Goal: Check status: Check status

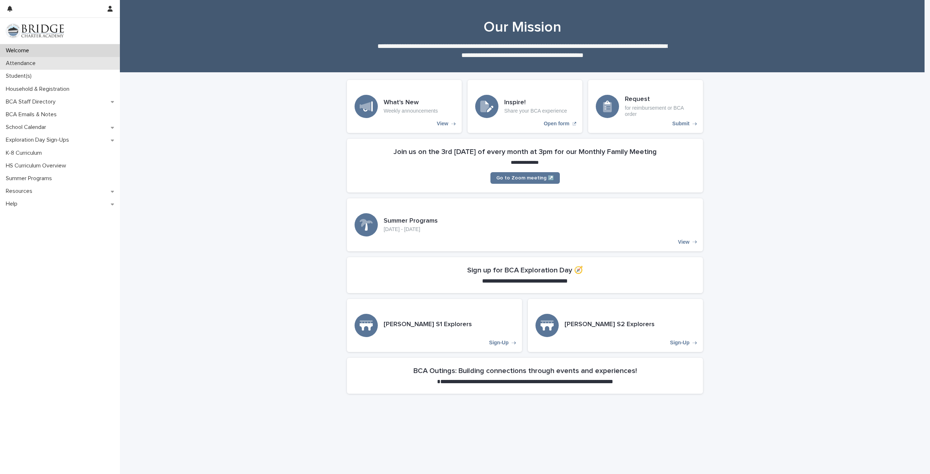
click at [34, 63] on p "Attendance" at bounding box center [22, 63] width 39 height 7
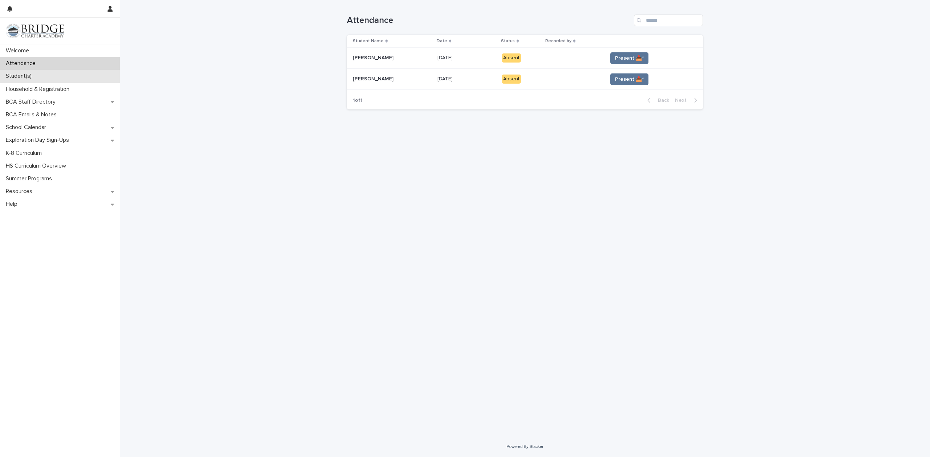
click at [86, 78] on div "Student(s)" at bounding box center [60, 76] width 120 height 13
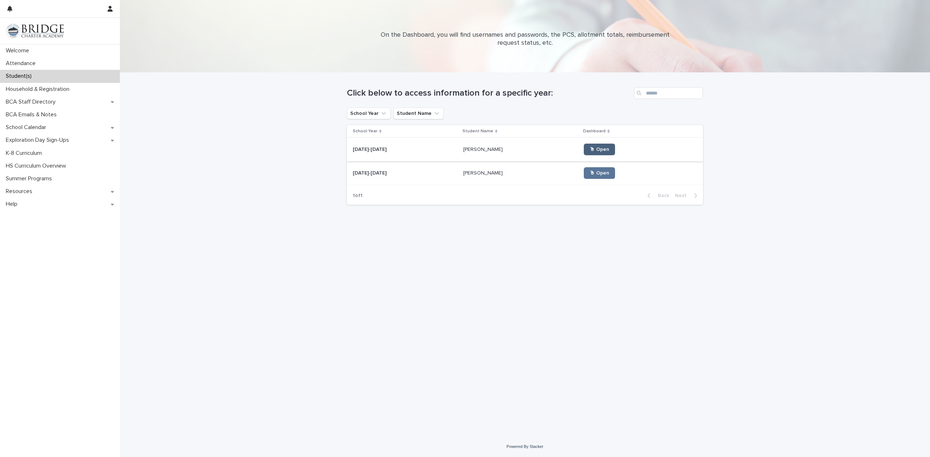
click at [584, 153] on link "🖱 Open" at bounding box center [599, 150] width 31 height 12
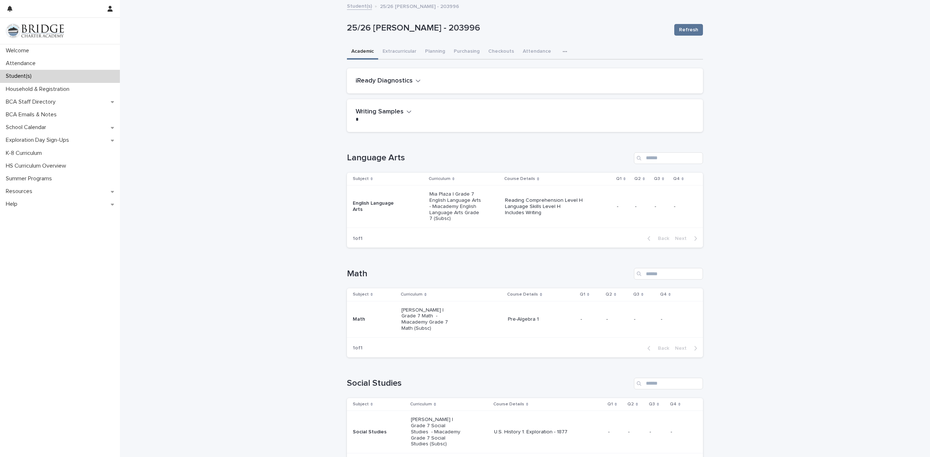
click at [37, 77] on div "Student(s)" at bounding box center [60, 76] width 120 height 13
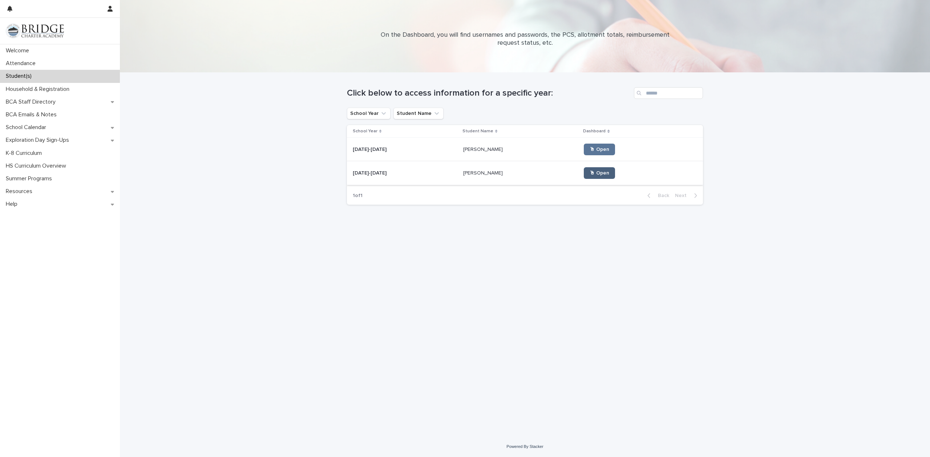
click at [590, 174] on span "🖱 Open" at bounding box center [600, 172] width 20 height 5
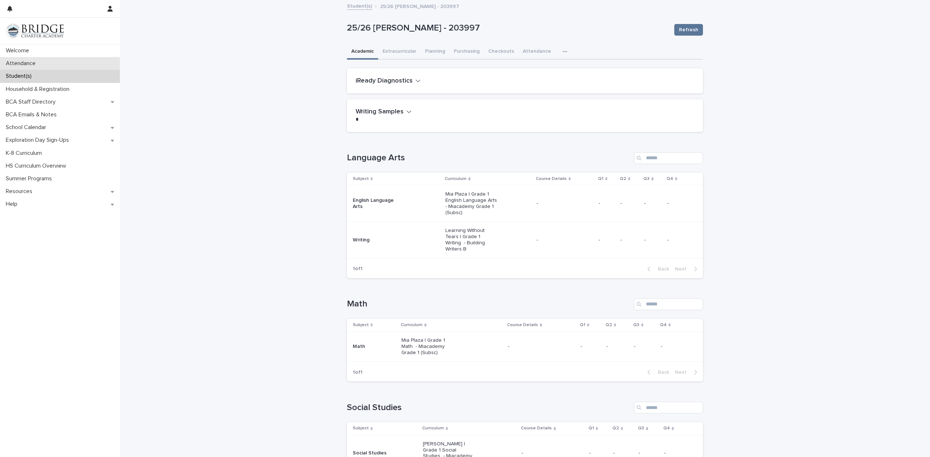
click at [92, 63] on div "Attendance" at bounding box center [60, 63] width 120 height 13
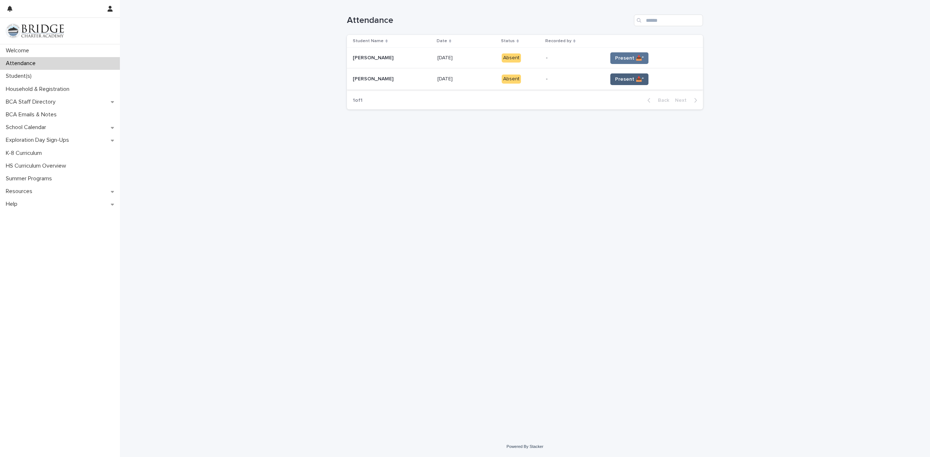
click at [626, 80] on span "Present 📥*" at bounding box center [629, 79] width 29 height 7
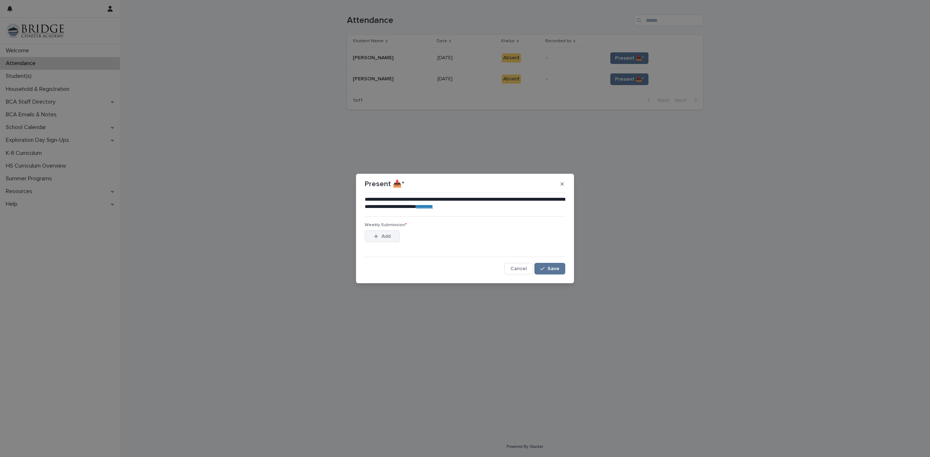
click at [381, 236] on span "Add" at bounding box center [385, 236] width 9 height 5
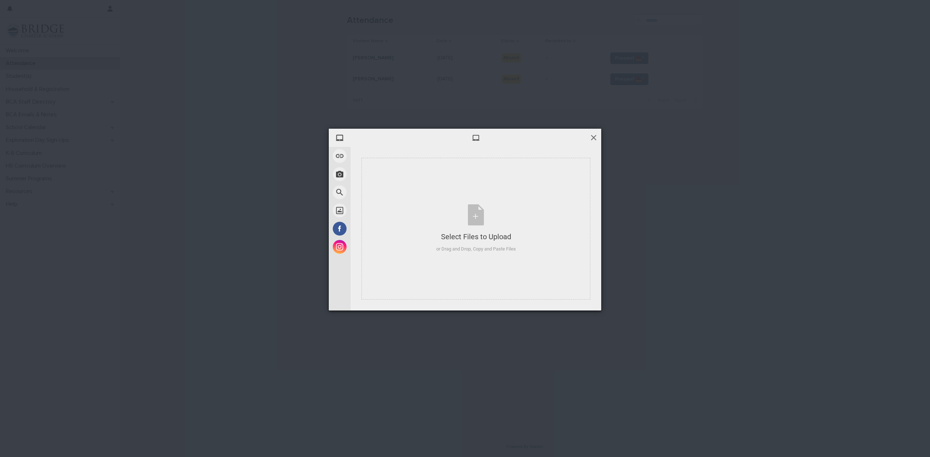
click at [592, 135] on span at bounding box center [594, 137] width 8 height 8
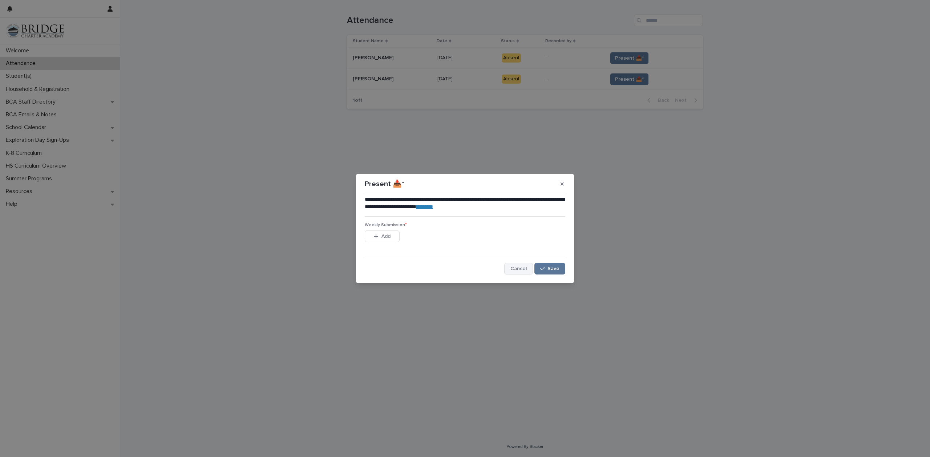
click at [521, 267] on span "Cancel" at bounding box center [518, 268] width 16 height 5
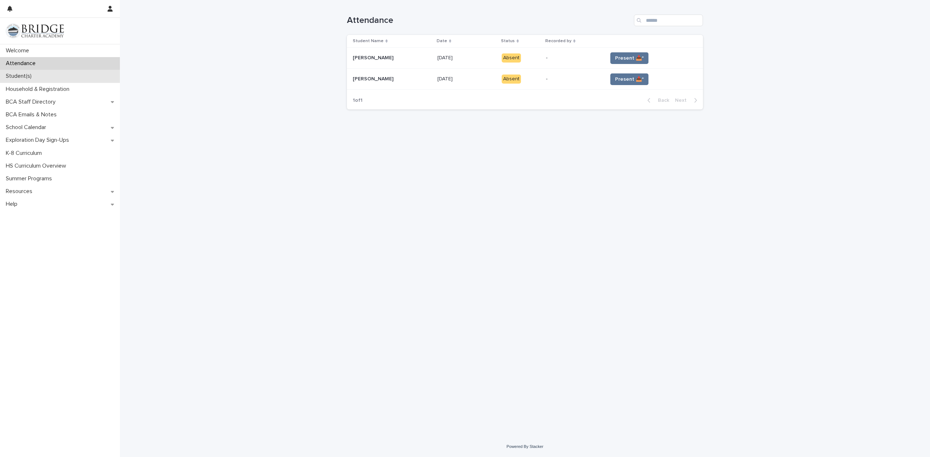
click at [35, 76] on p "Student(s)" at bounding box center [20, 76] width 35 height 7
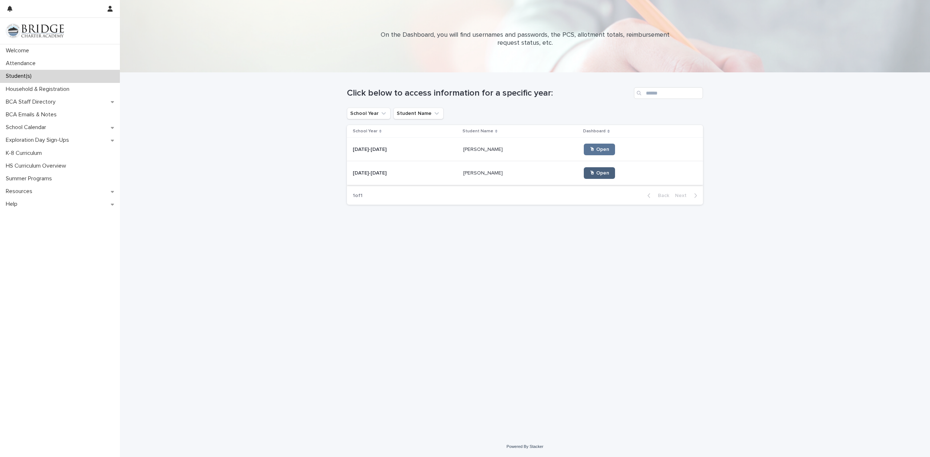
click at [590, 173] on span "🖱 Open" at bounding box center [600, 172] width 20 height 5
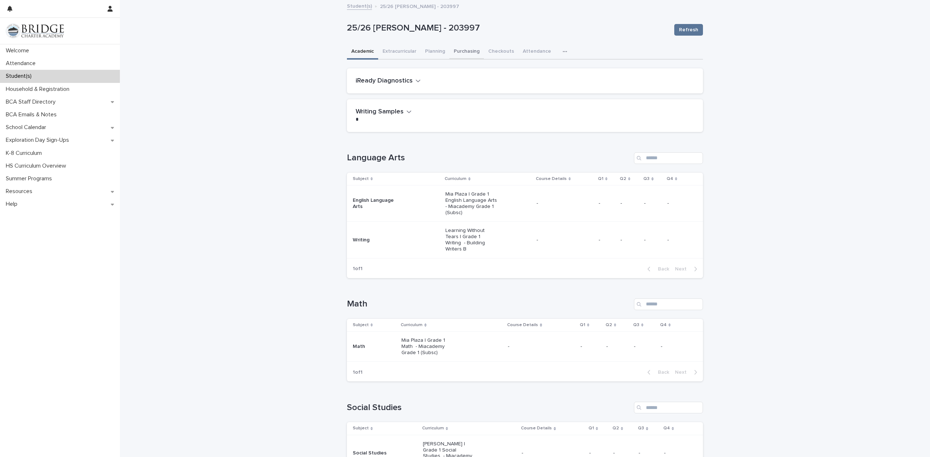
click at [466, 49] on button "Purchasing" at bounding box center [466, 51] width 35 height 15
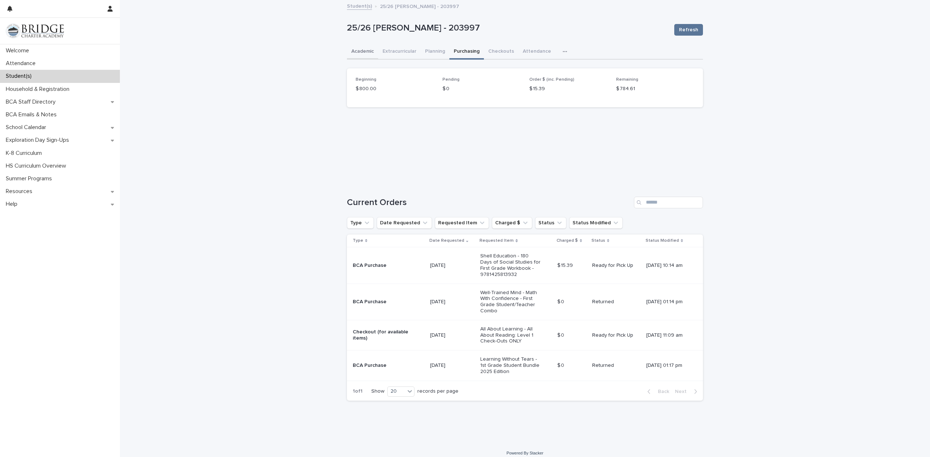
click at [355, 53] on button "Academic" at bounding box center [362, 51] width 31 height 15
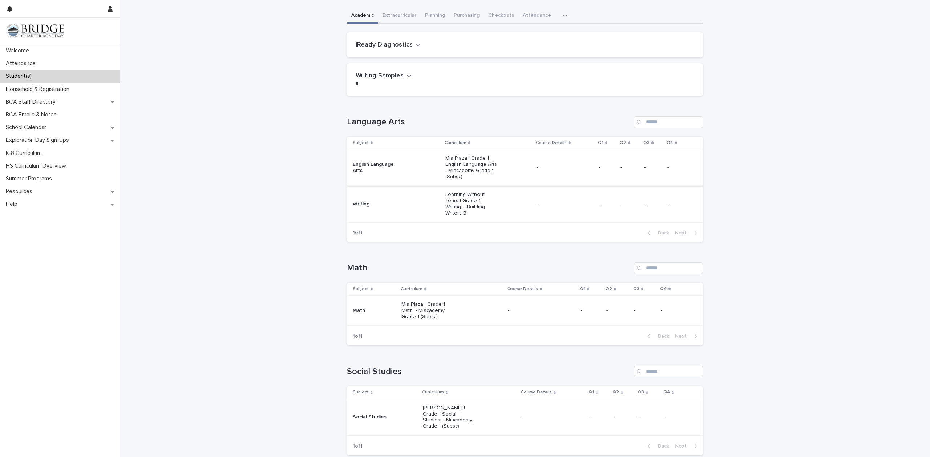
scroll to position [36, 0]
click at [569, 143] on icon at bounding box center [570, 142] width 2 height 3
click at [569, 142] on icon at bounding box center [570, 141] width 2 height 1
click at [569, 143] on icon at bounding box center [570, 143] width 2 height 1
click at [471, 166] on p "Mia Plaza | Grade 1 English Language Arts - Miacademy Grade 1 (Subsc)" at bounding box center [471, 167] width 52 height 24
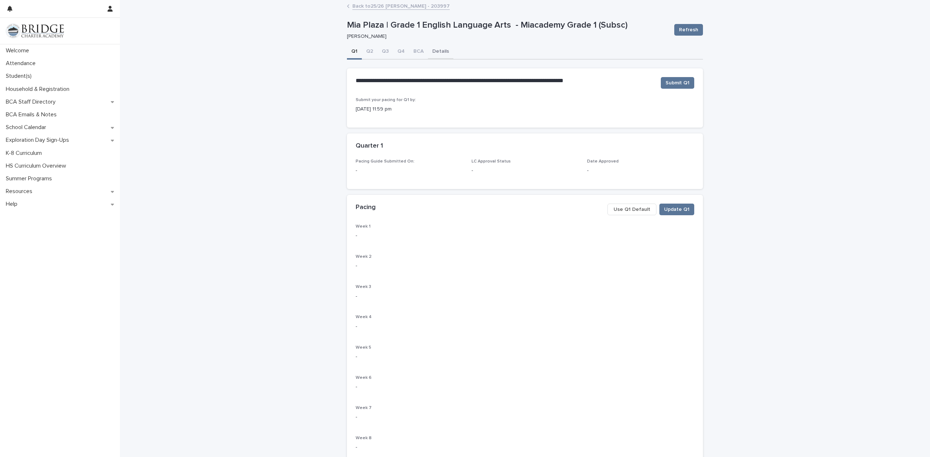
click at [437, 50] on button "Details" at bounding box center [440, 51] width 25 height 15
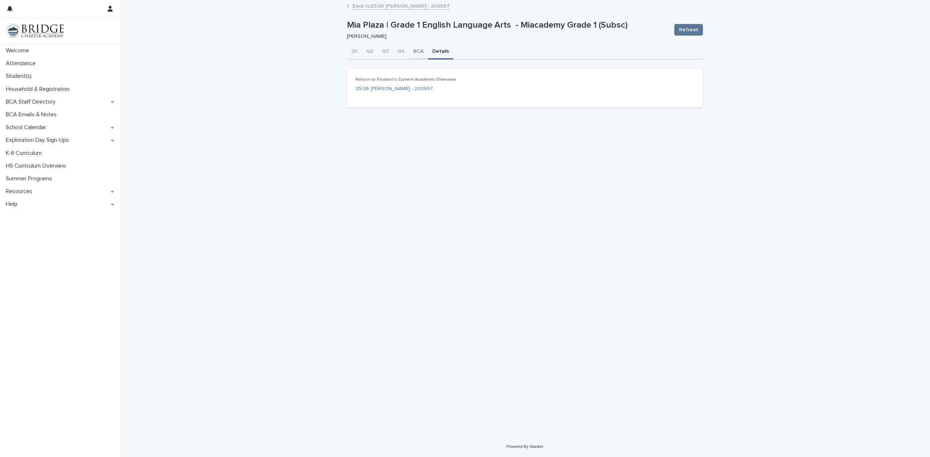
click at [419, 51] on button "BCA" at bounding box center [418, 51] width 19 height 15
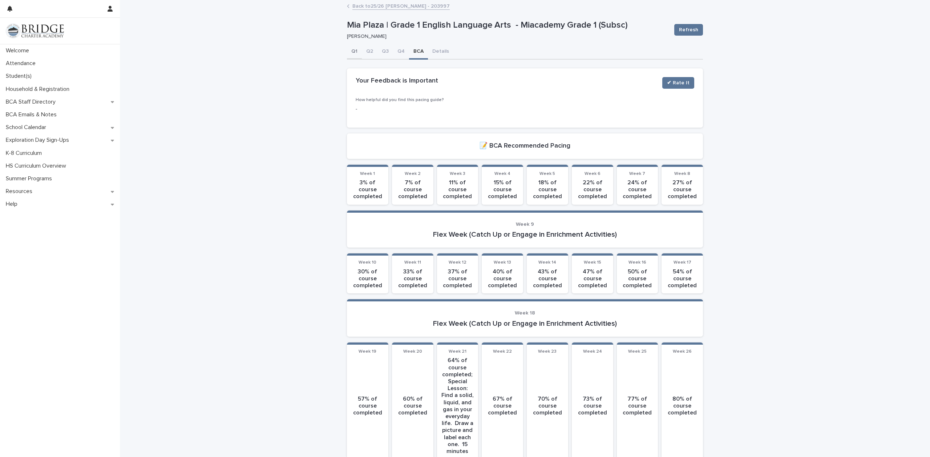
click at [352, 50] on button "Q1" at bounding box center [354, 51] width 15 height 15
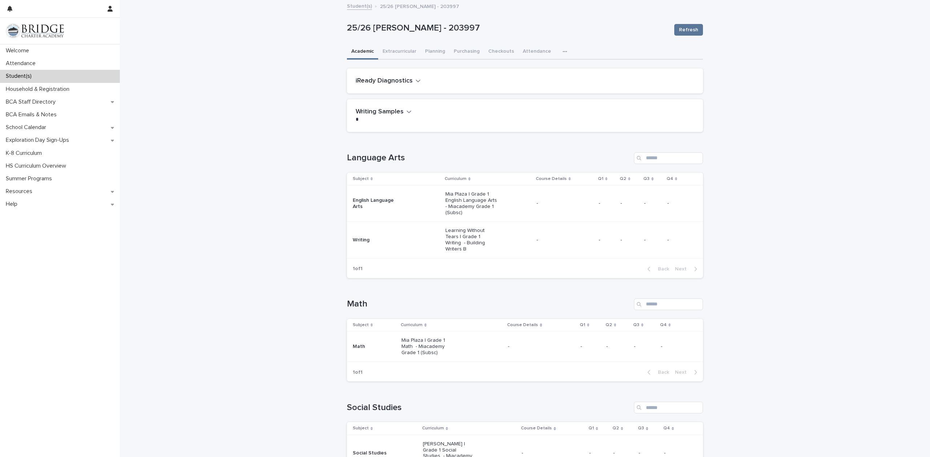
click at [182, 10] on div "Student(s) 25/26 [PERSON_NAME] - 203997" at bounding box center [525, 6] width 810 height 10
